Goal: Check status: Check status

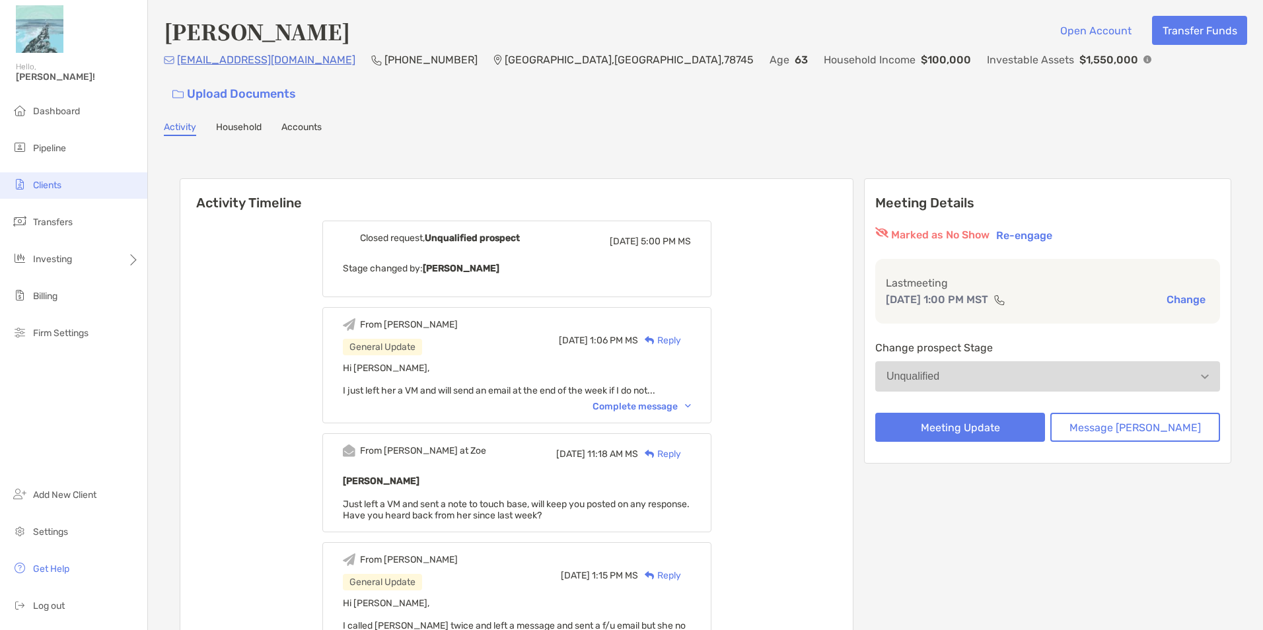
click at [54, 184] on span "Clients" at bounding box center [47, 185] width 28 height 11
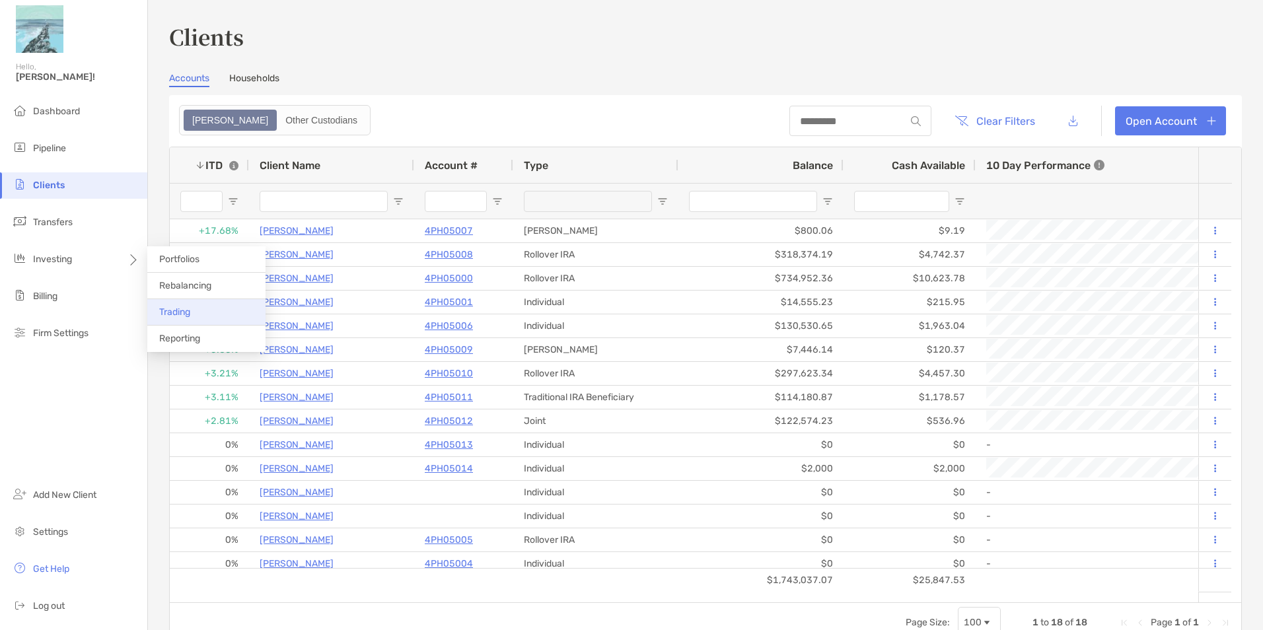
click at [207, 307] on li "Trading" at bounding box center [206, 312] width 118 height 26
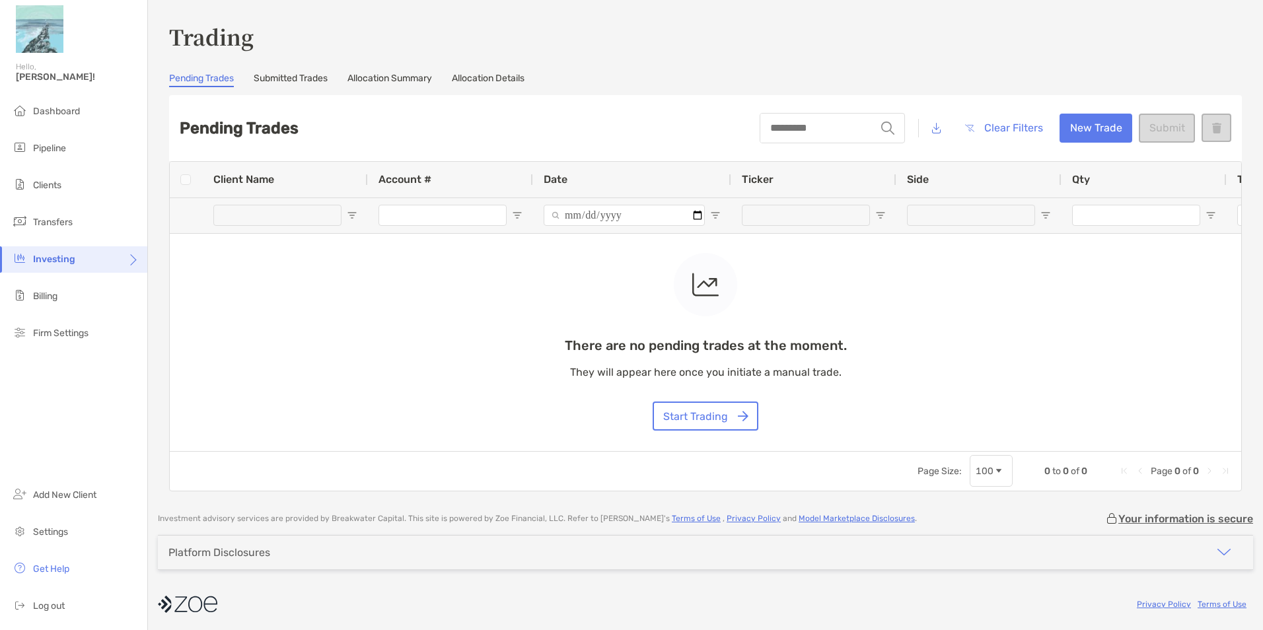
drag, startPoint x: 353, startPoint y: 254, endPoint x: 299, endPoint y: 265, distance: 55.3
click at [299, 265] on div "There are no pending trades at the moment. They will appear here once you initi…" at bounding box center [705, 306] width 1071 height 289
